Goal: Information Seeking & Learning: Learn about a topic

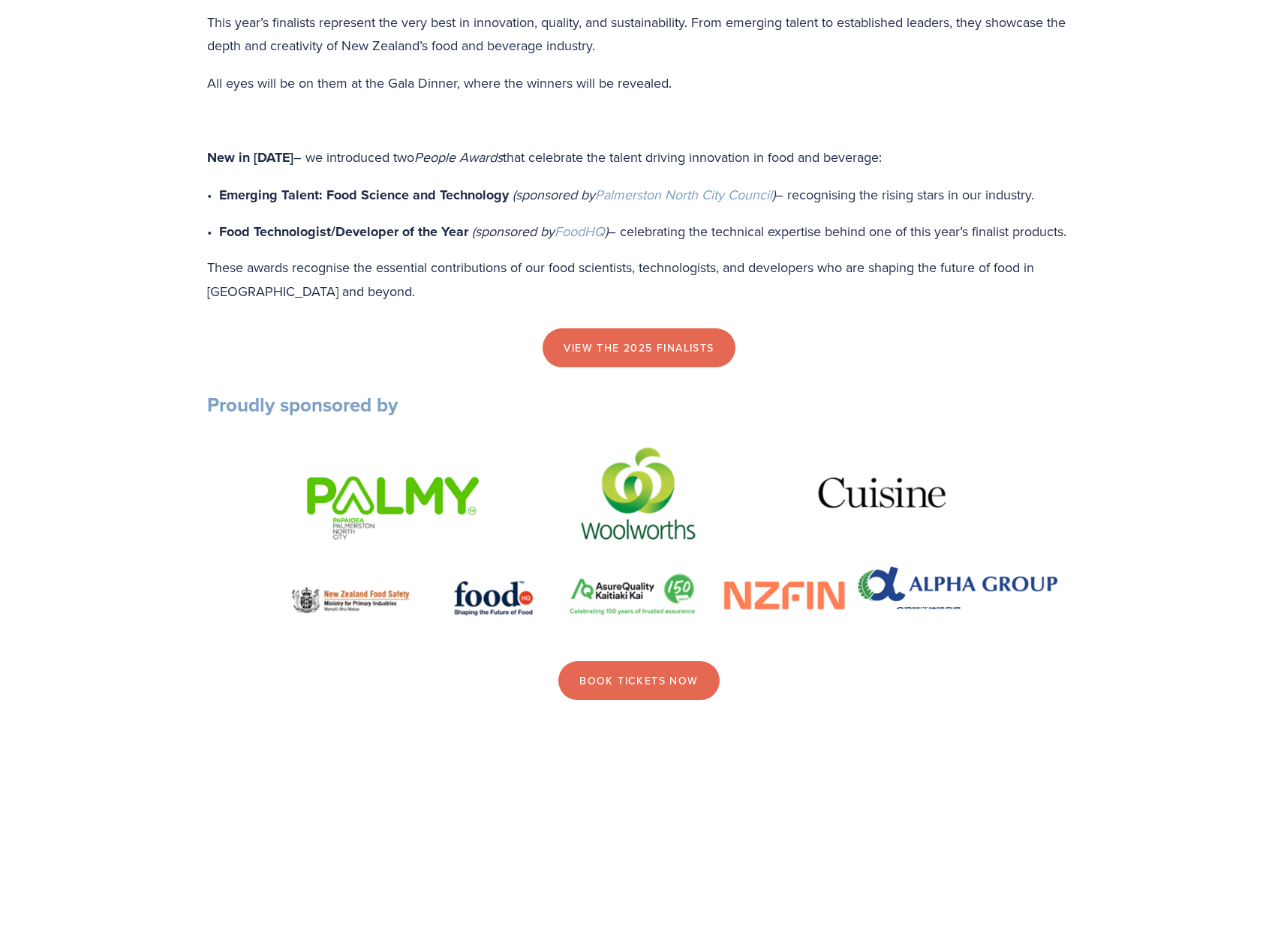
scroll to position [1800, 0]
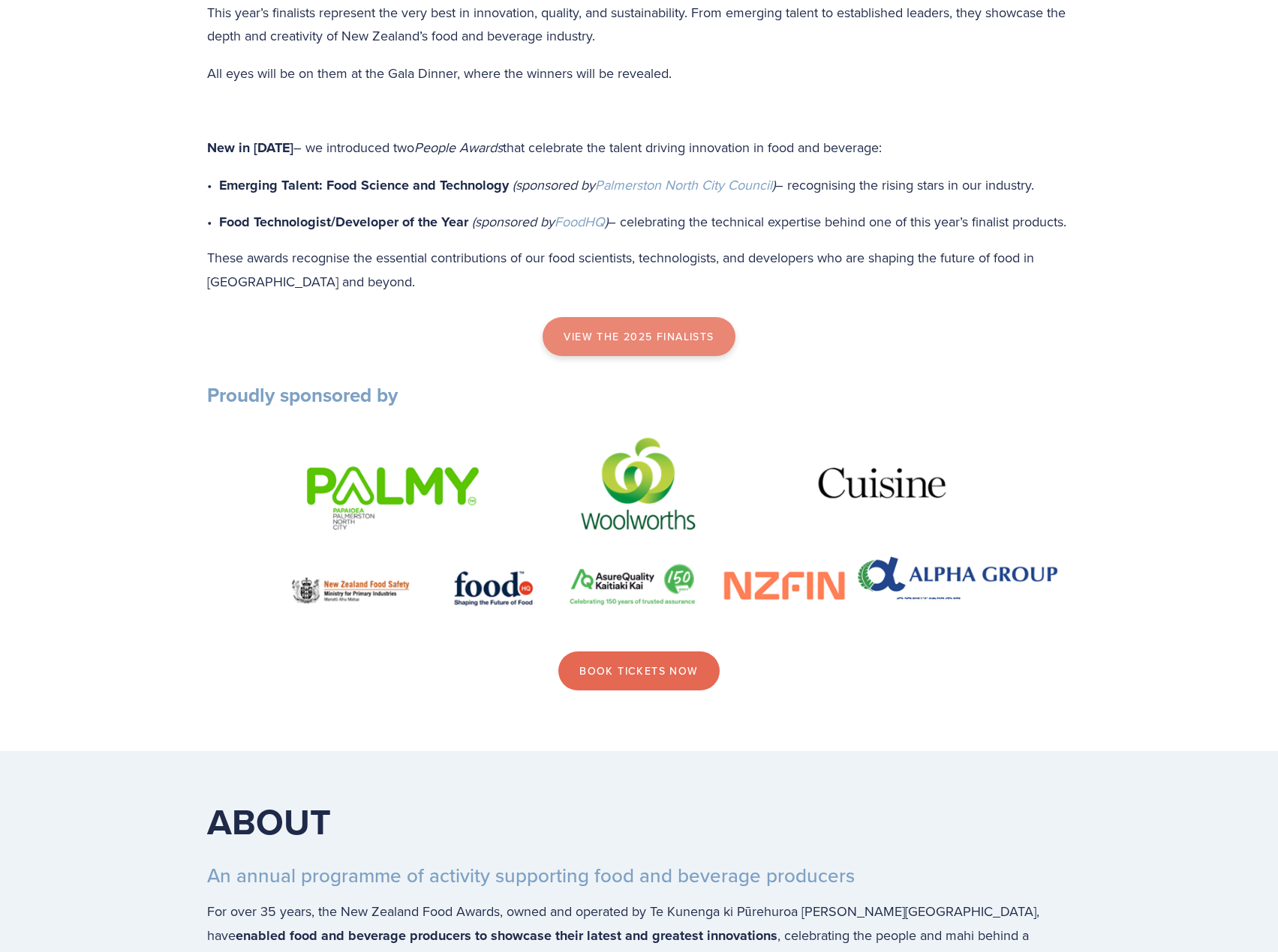
click at [610, 357] on link "view the 2025 finalists" at bounding box center [638, 337] width 192 height 39
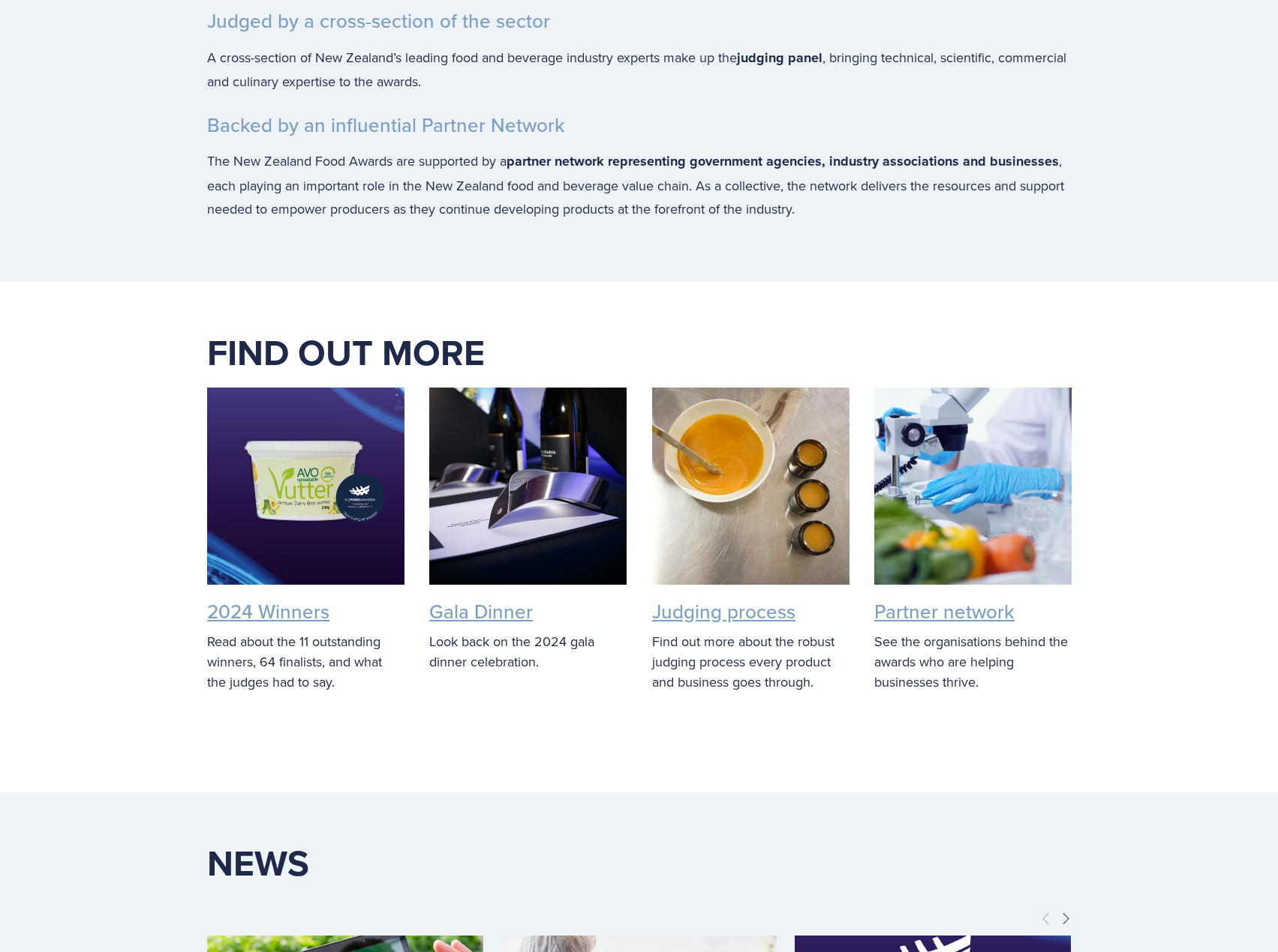
scroll to position [3200, 0]
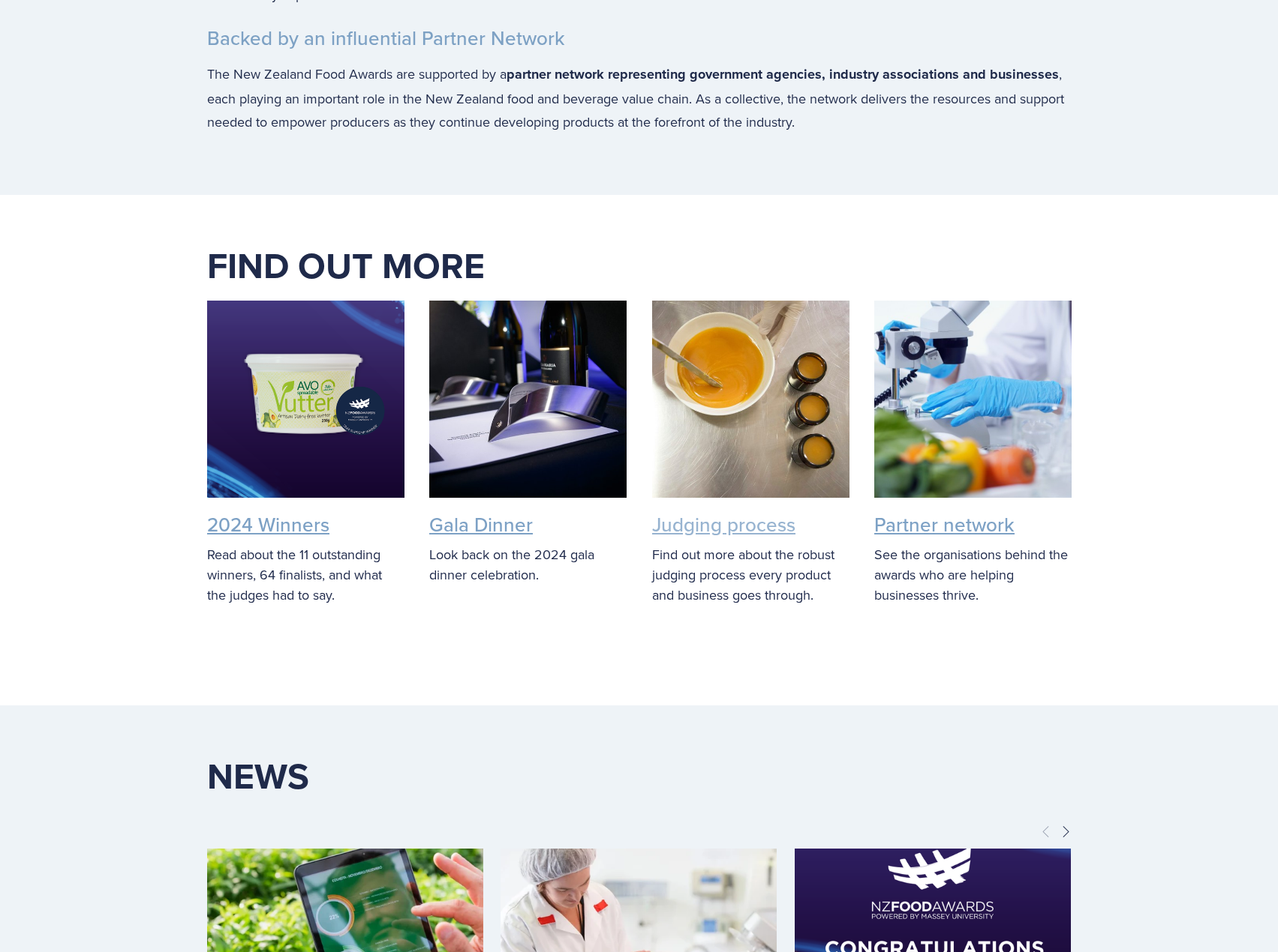
click at [774, 538] on link "Judging process" at bounding box center [723, 524] width 144 height 28
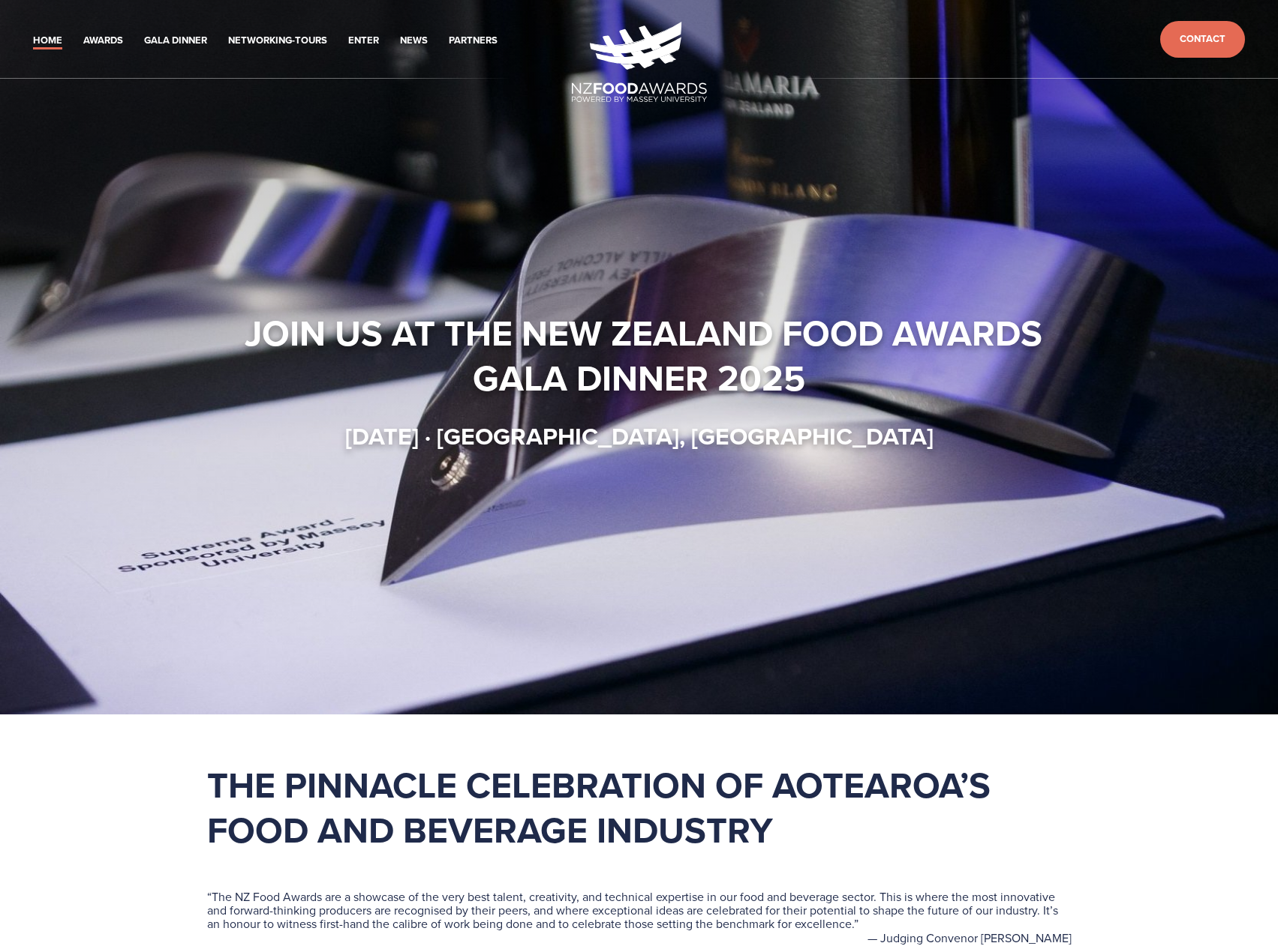
scroll to position [3221, 0]
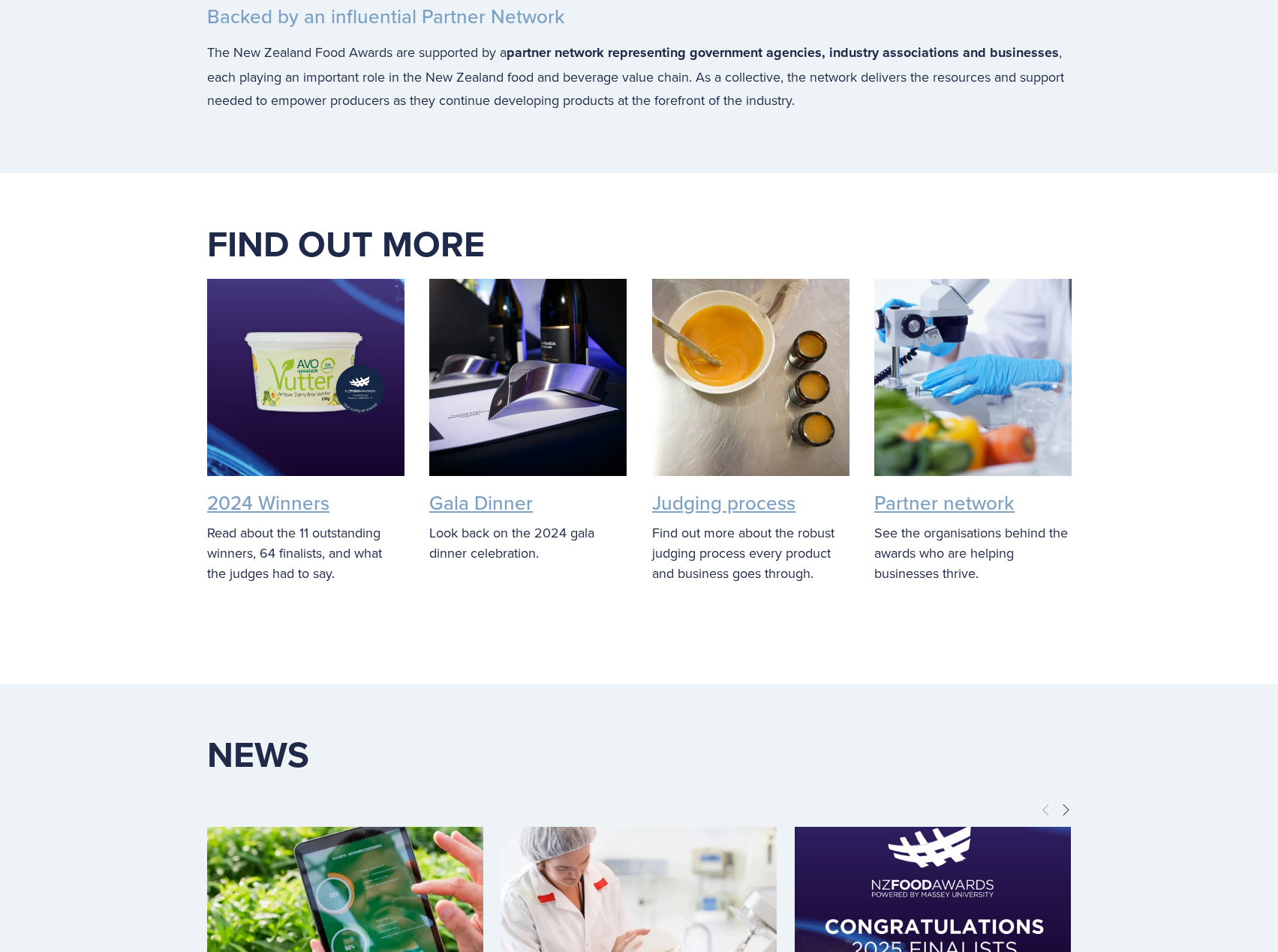
click at [504, 512] on figure "Gala Dinner Look back on the 2024 gala dinner celebration." at bounding box center [527, 421] width 197 height 284
click at [504, 517] on link "Gala Dinner" at bounding box center [481, 503] width 103 height 28
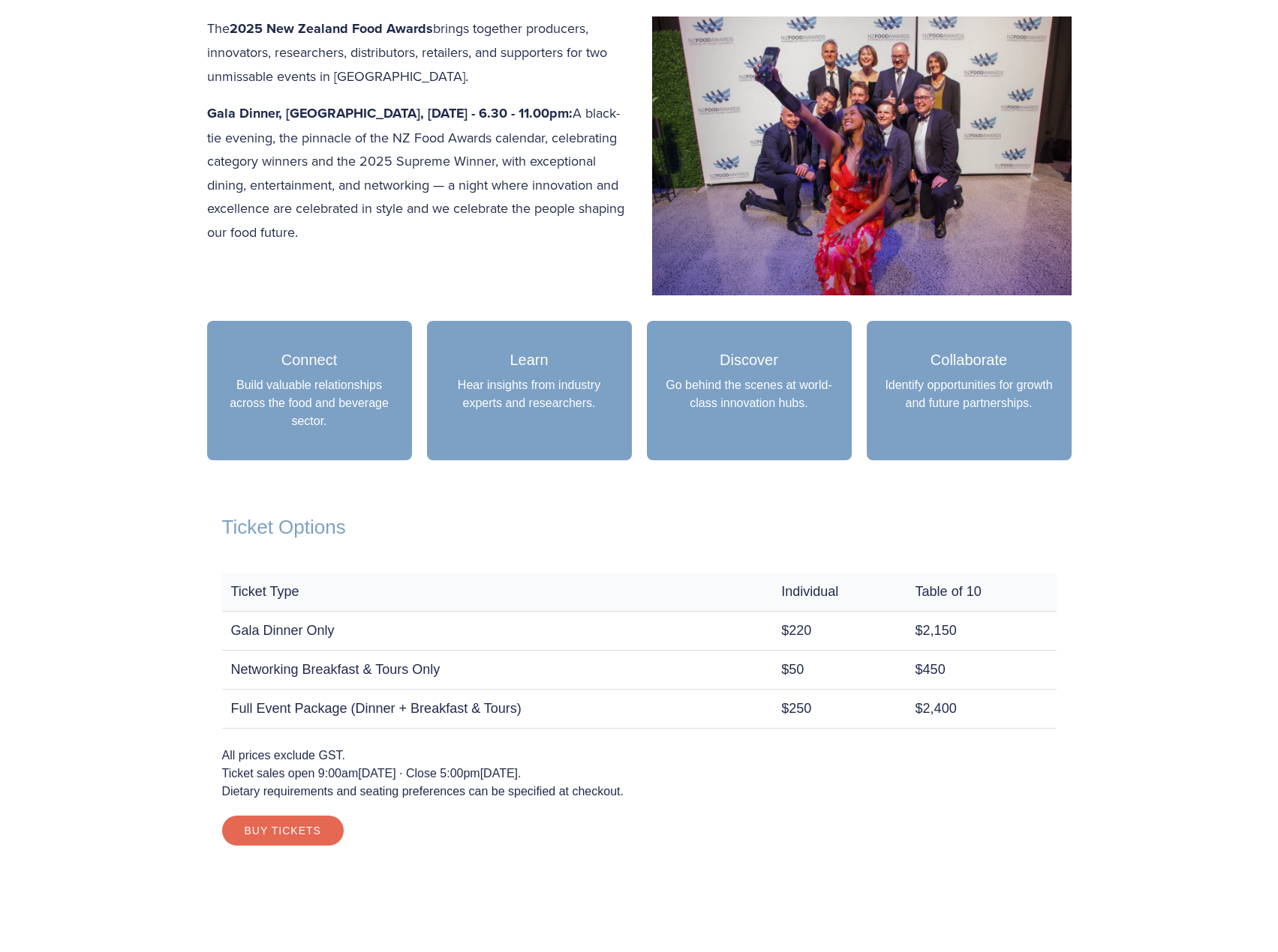
scroll to position [999, 0]
